Goal: Task Accomplishment & Management: Use online tool/utility

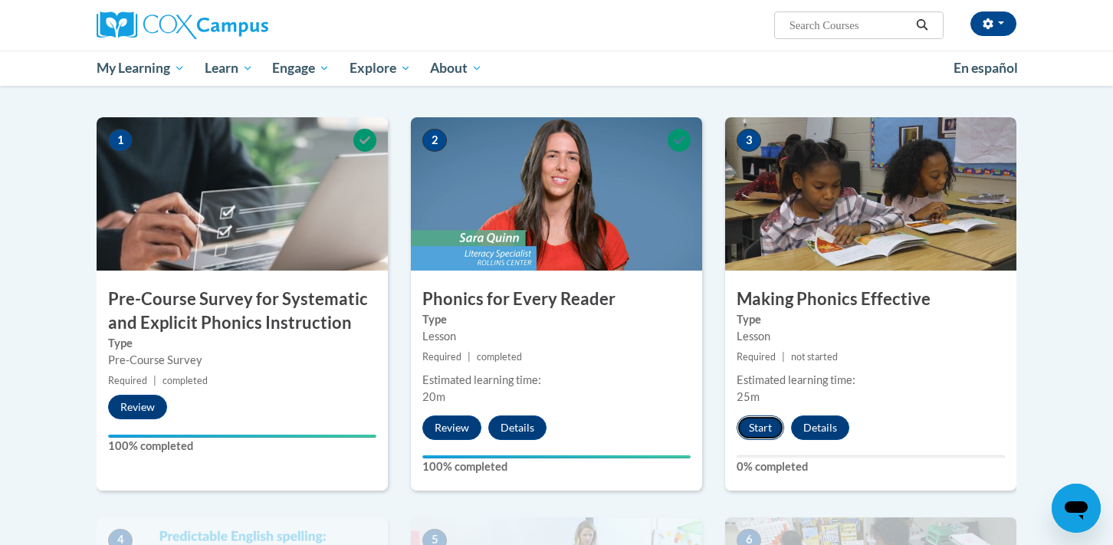
click at [767, 423] on button "Start" at bounding box center [761, 427] width 48 height 25
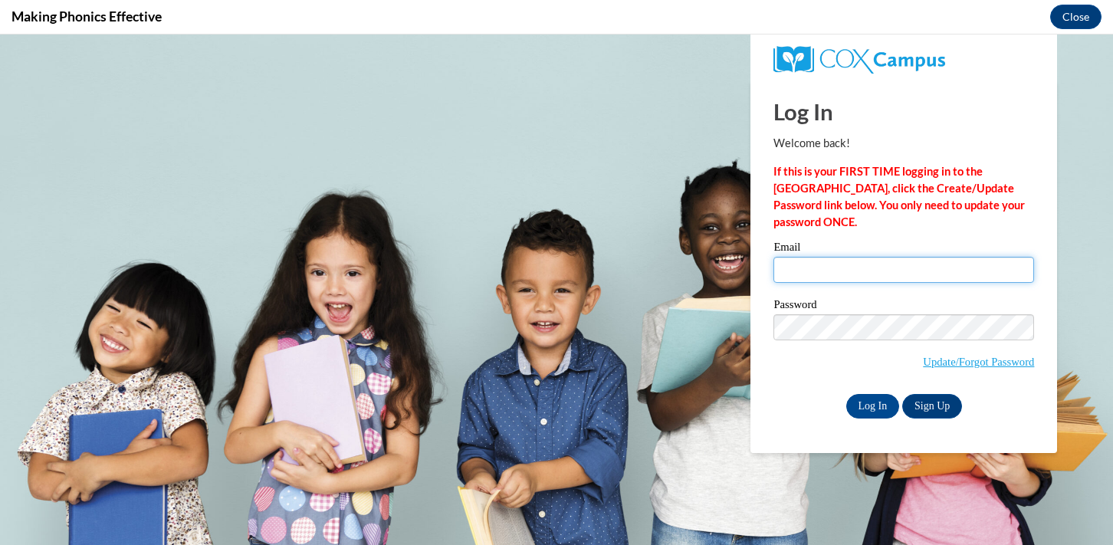
click at [832, 267] on input "Email" at bounding box center [903, 270] width 261 height 26
click at [858, 260] on input "Email" at bounding box center [903, 270] width 261 height 26
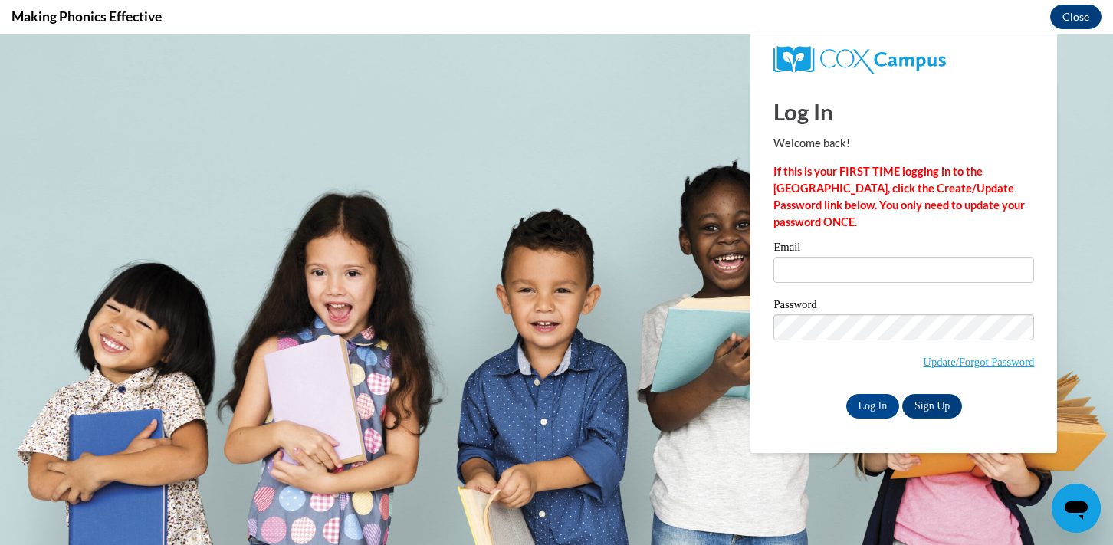
type input "smueller@nfdlschools.org"
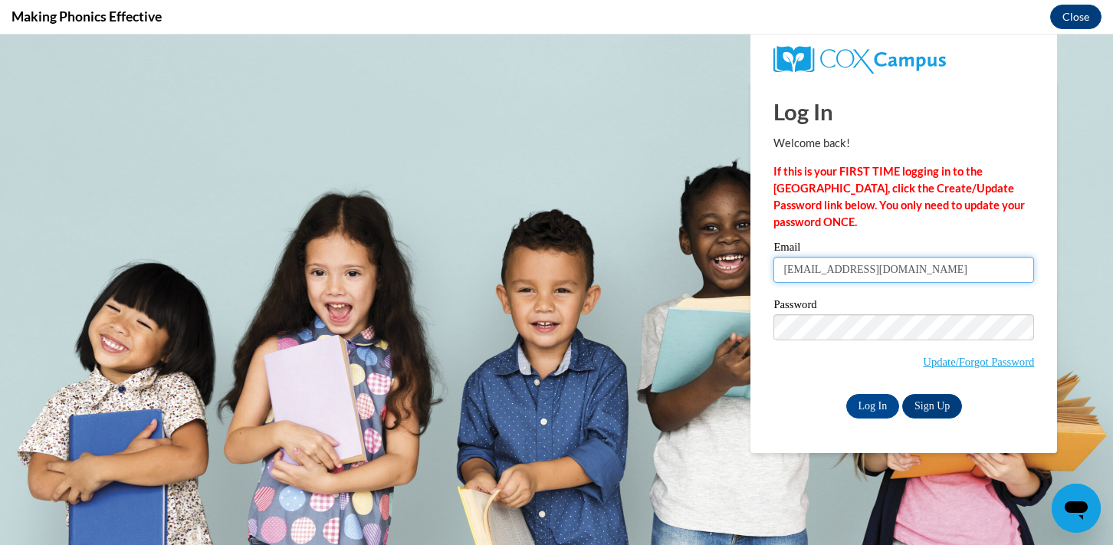
click at [846, 394] on input "Log In" at bounding box center [873, 406] width 54 height 25
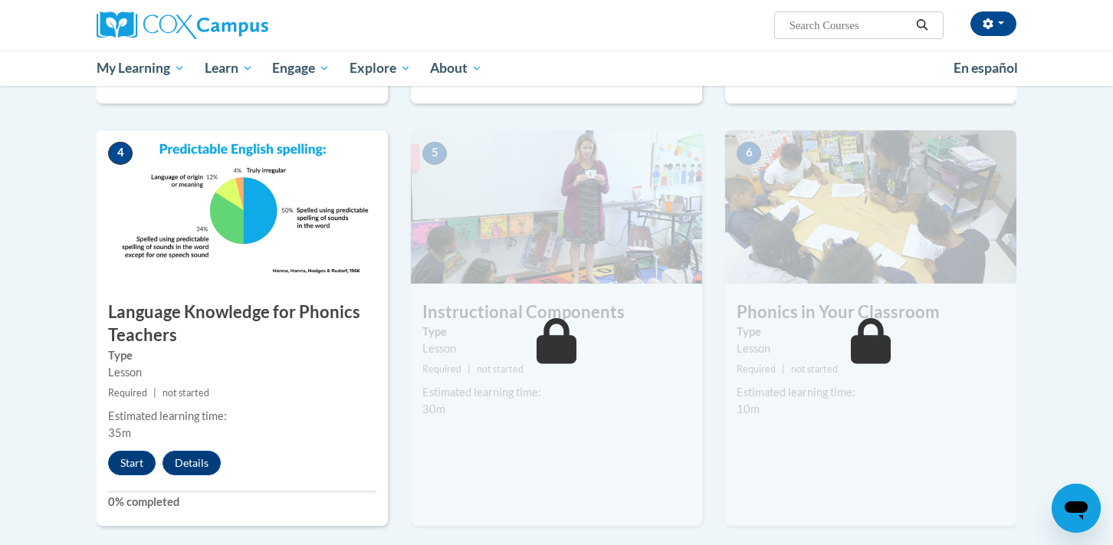
scroll to position [668, 0]
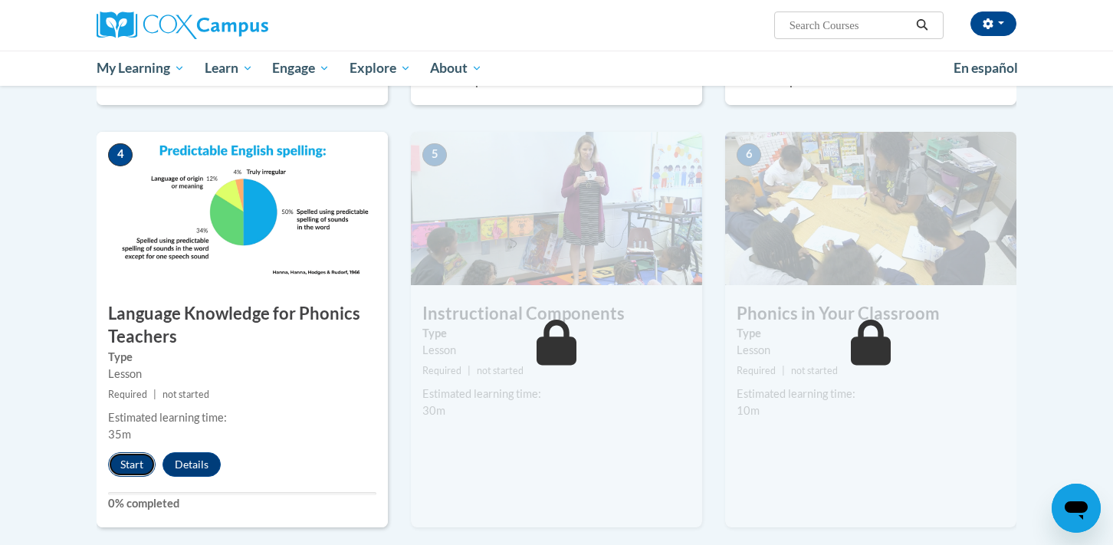
click at [135, 468] on button "Start" at bounding box center [132, 464] width 48 height 25
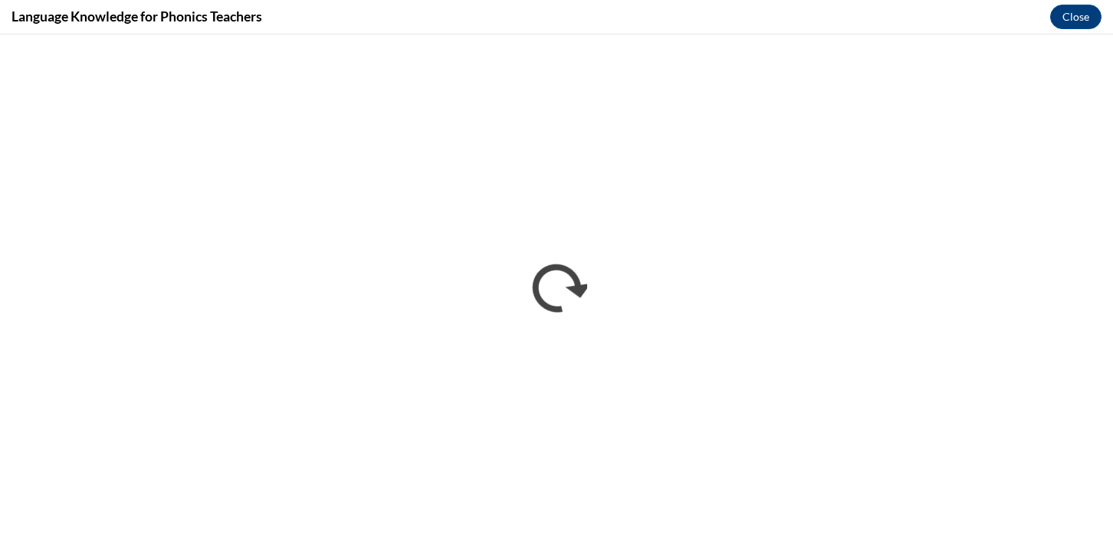
scroll to position [0, 0]
